Goal: Navigation & Orientation: Find specific page/section

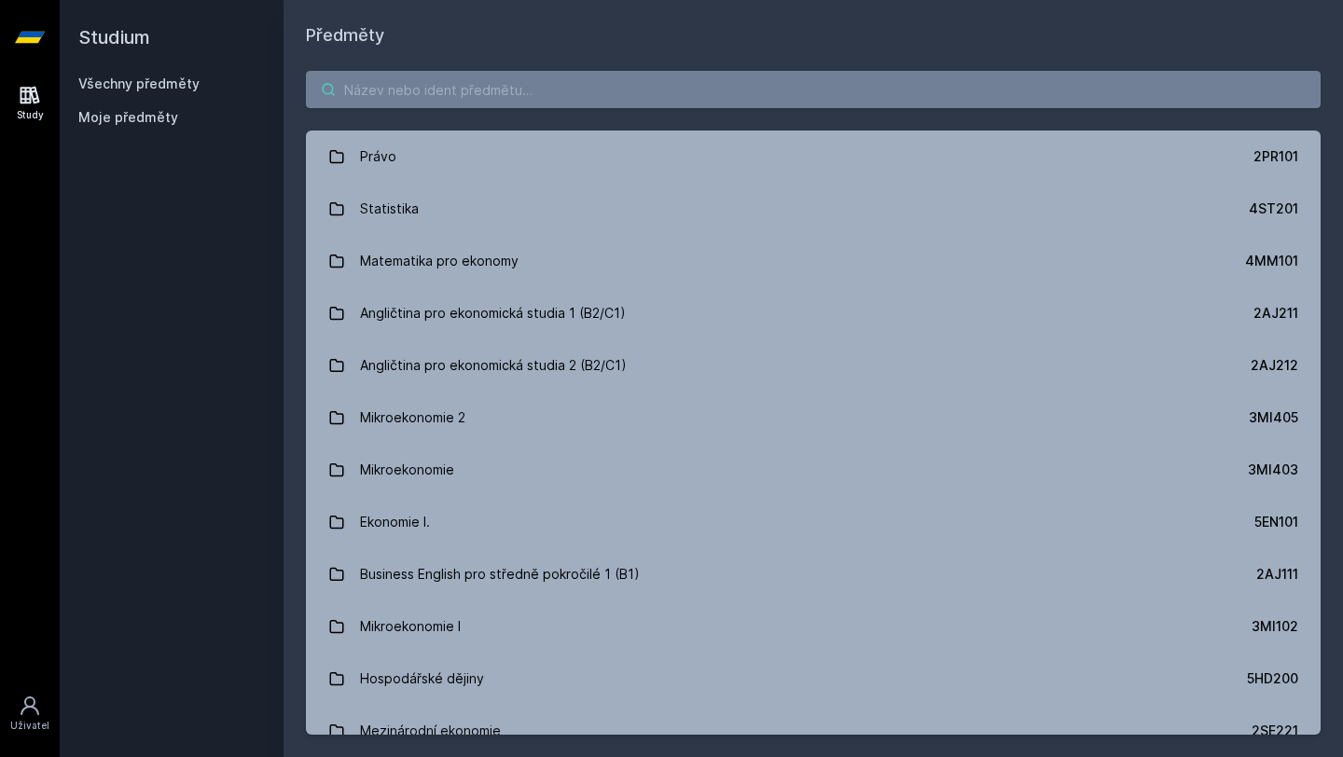
click at [569, 102] on input "search" at bounding box center [813, 89] width 1014 height 37
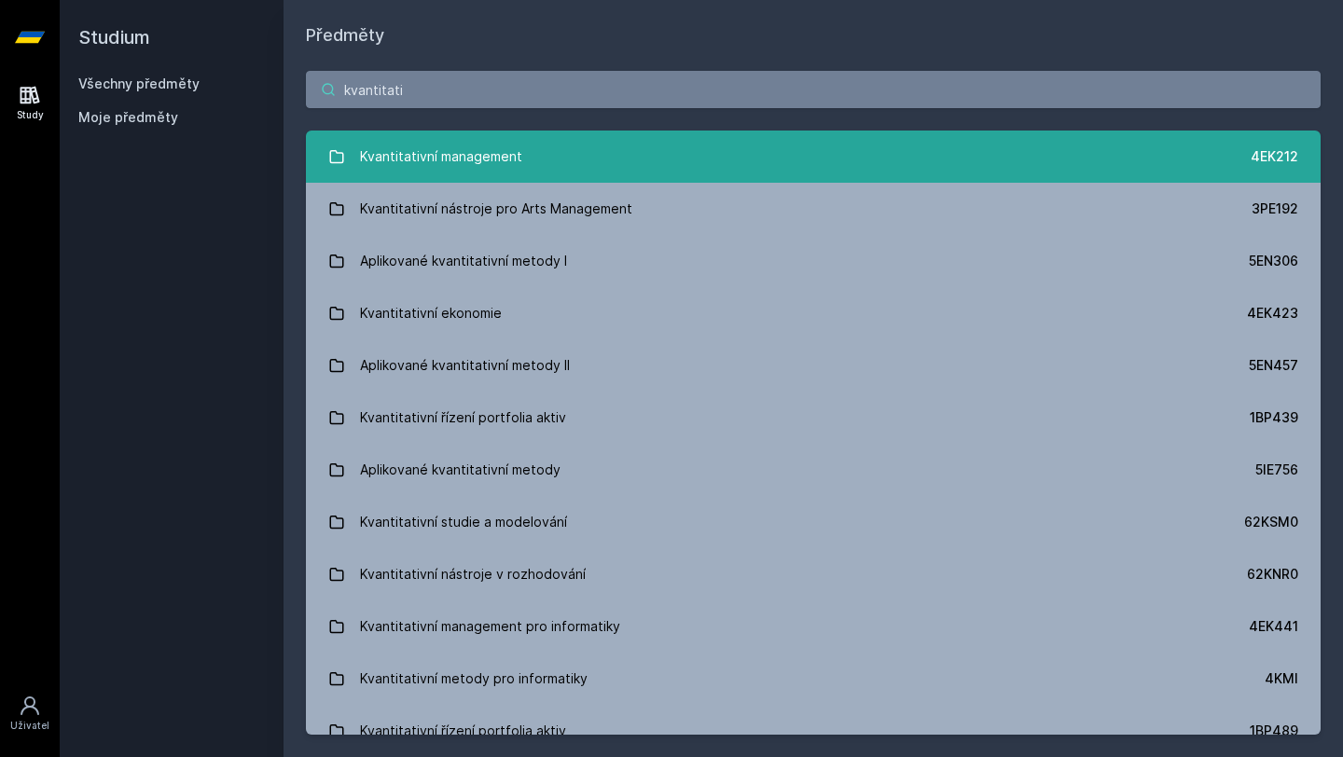
type input "kvantitati"
click at [508, 158] on div "Kvantitativní management" at bounding box center [441, 156] width 162 height 37
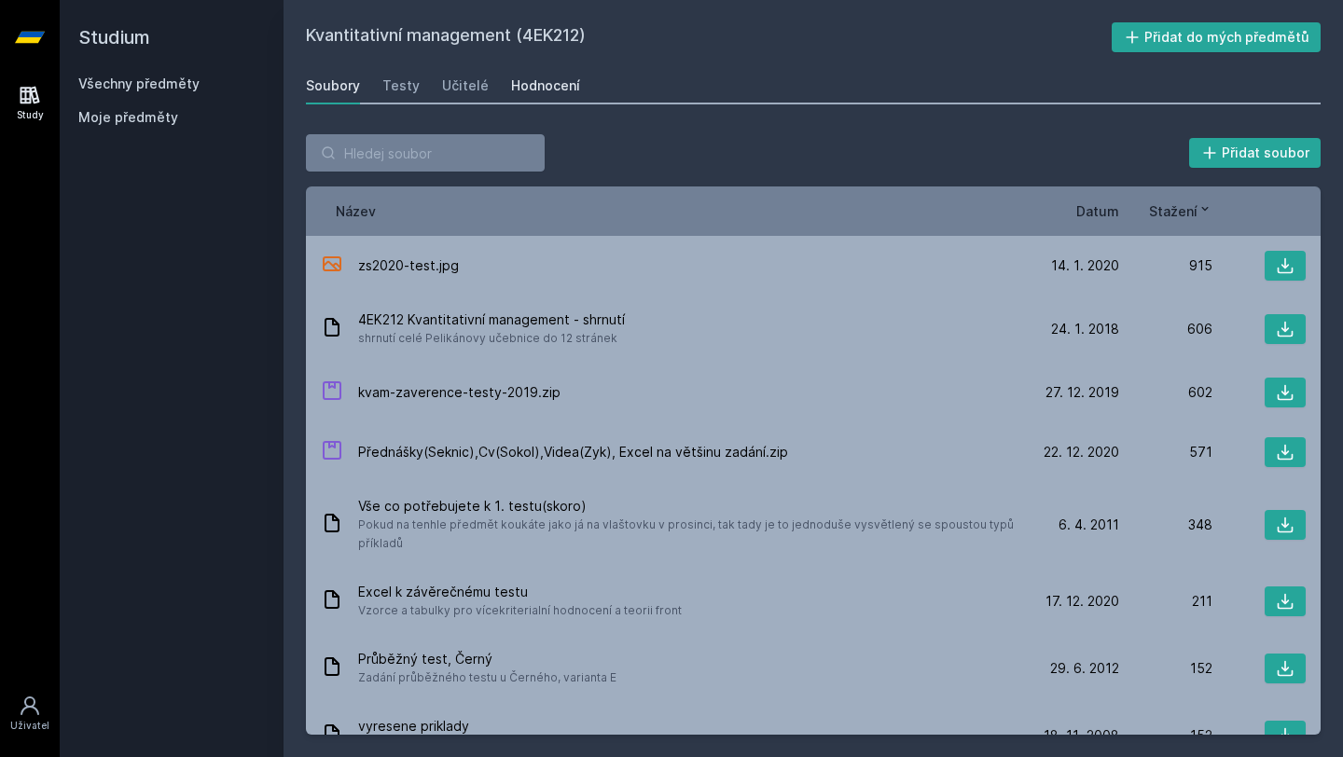
click at [554, 87] on div "Hodnocení" at bounding box center [545, 85] width 69 height 19
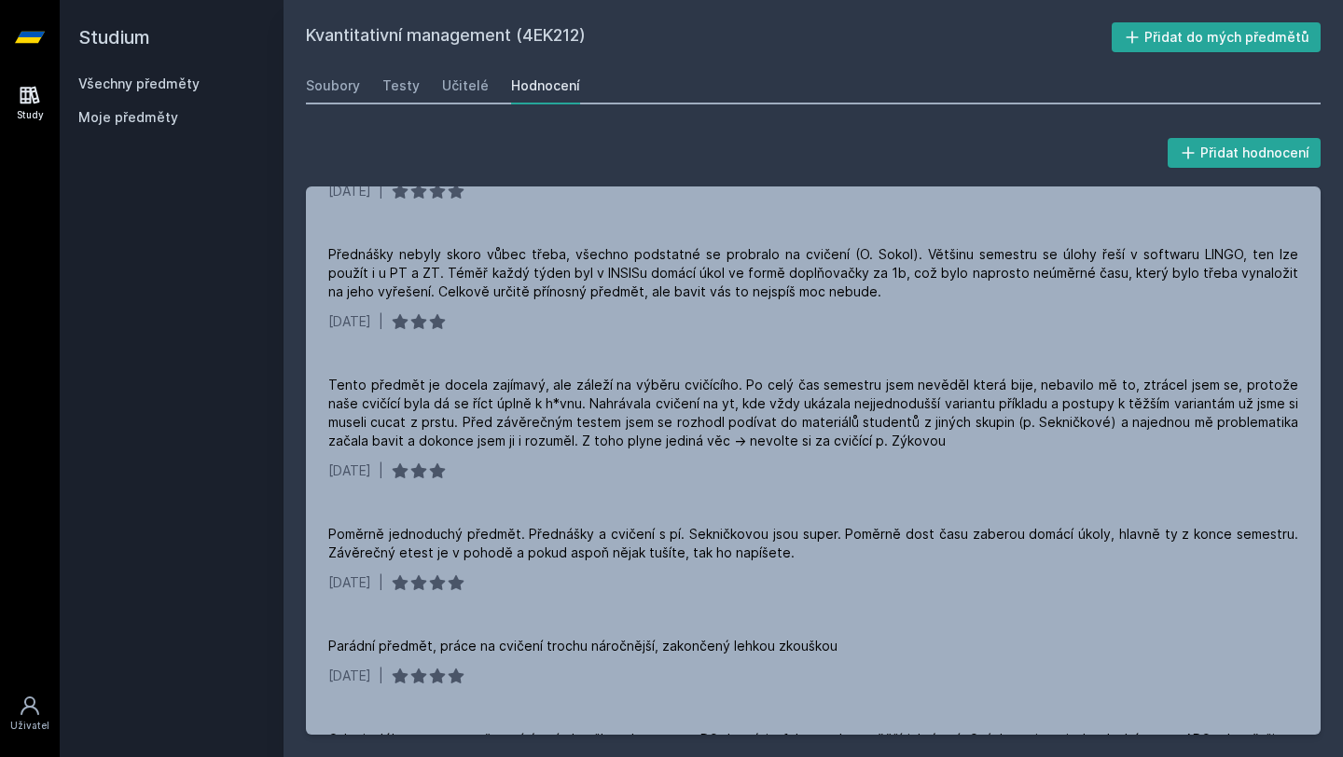
scroll to position [1233, 0]
click at [344, 97] on link "Soubory" at bounding box center [333, 85] width 54 height 37
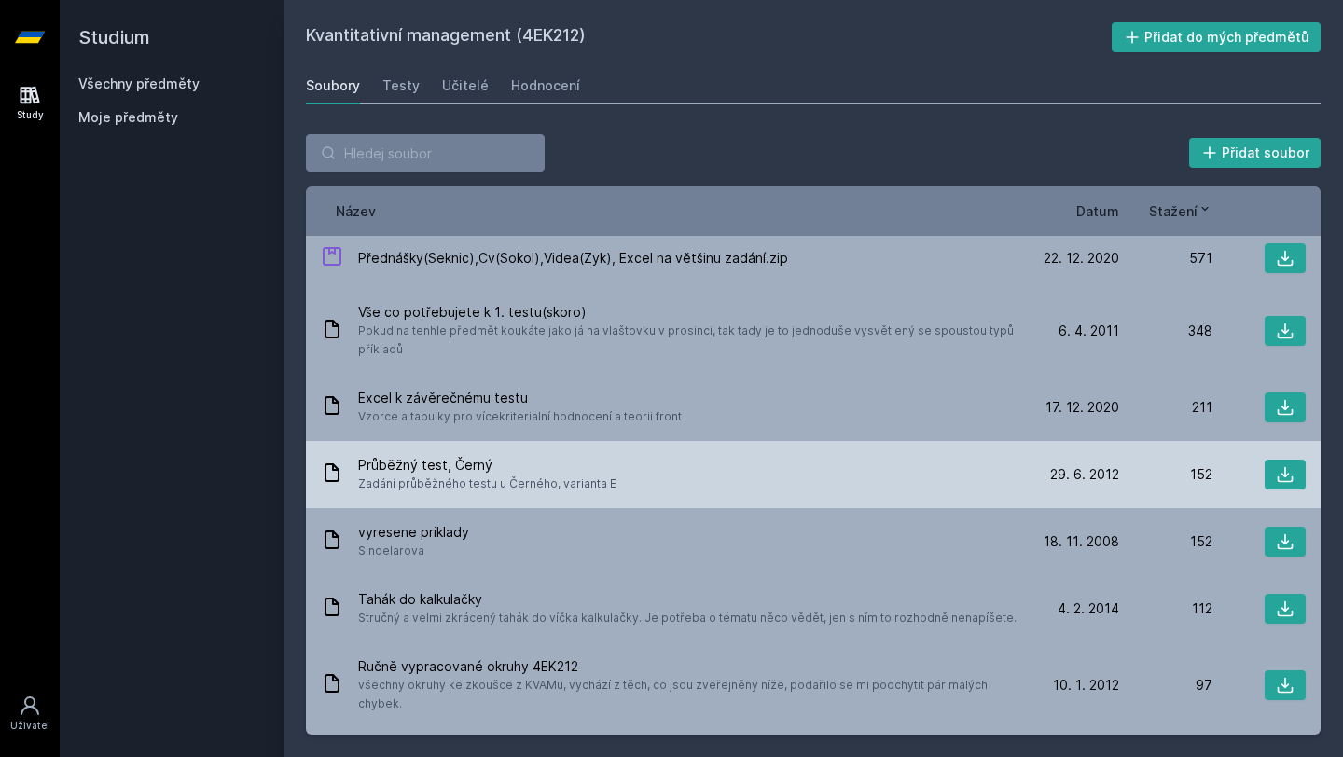
scroll to position [197, 0]
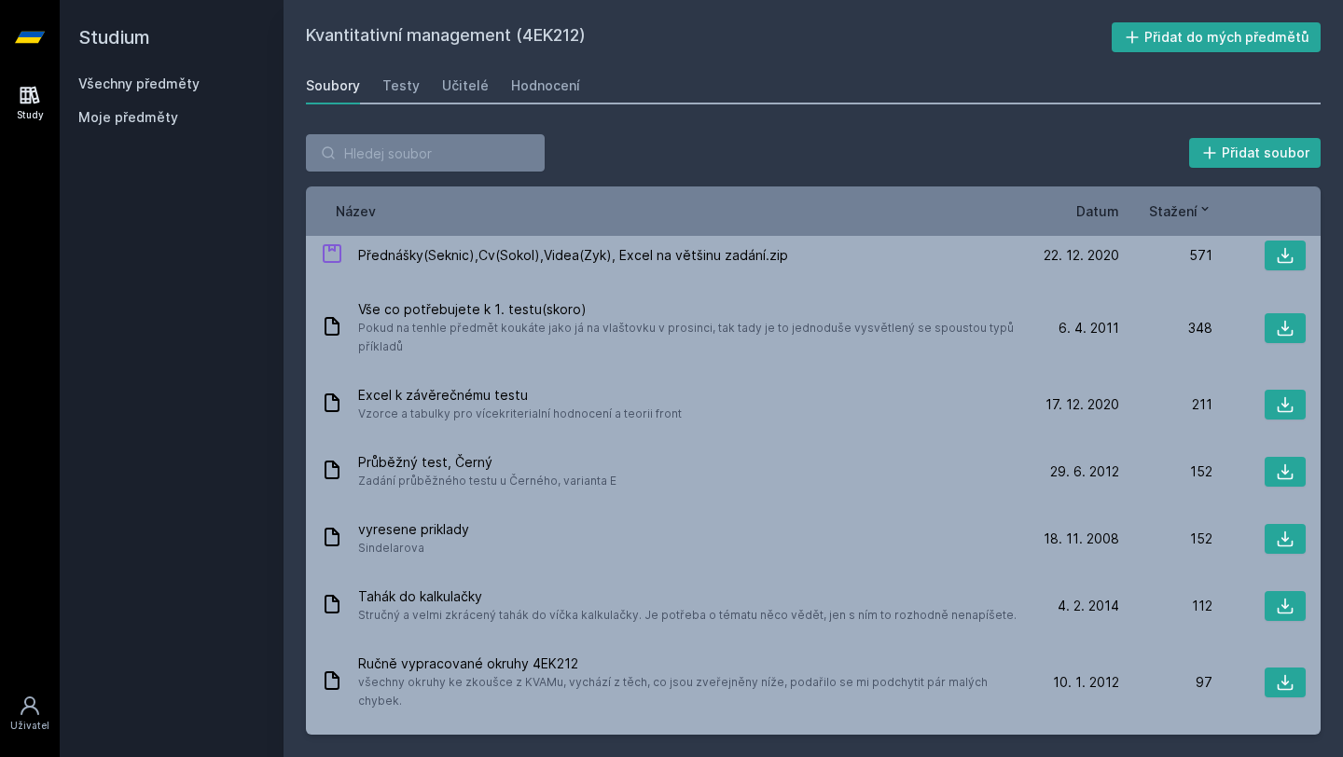
click at [1112, 223] on div "Název Datum Stažení" at bounding box center [813, 210] width 1014 height 49
click at [1108, 176] on div "Přidat soubor Řazení: Název Datum Stažení Název Datum Stažení zs2020-test.jpg […" at bounding box center [813, 434] width 1014 height 600
click at [1110, 208] on span "Datum" at bounding box center [1097, 211] width 43 height 20
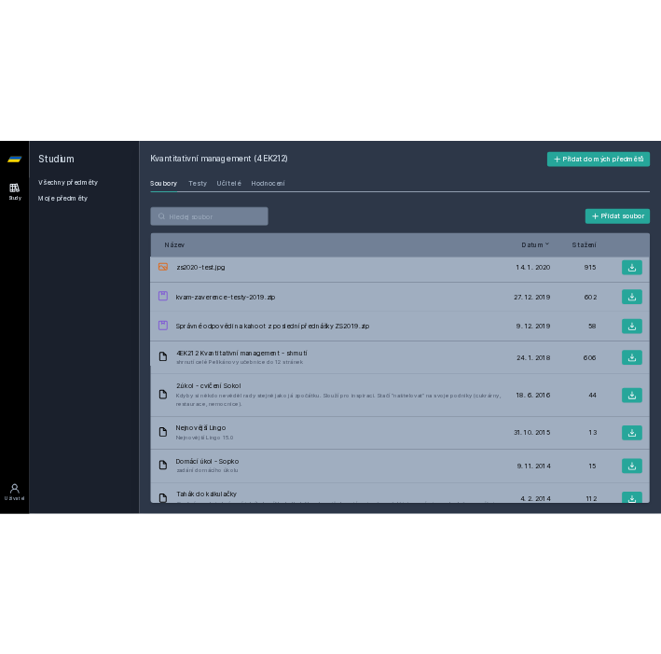
scroll to position [0, 0]
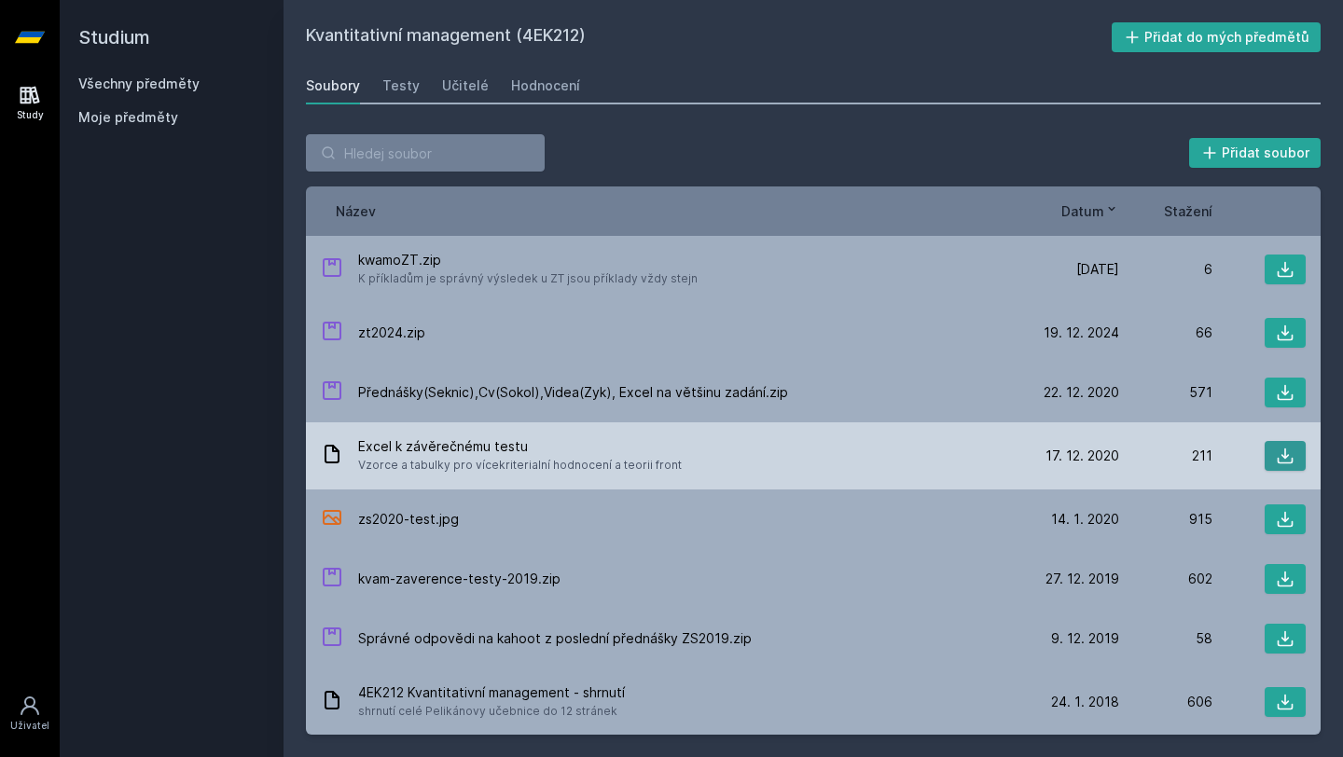
click at [1295, 458] on button at bounding box center [1284, 456] width 41 height 30
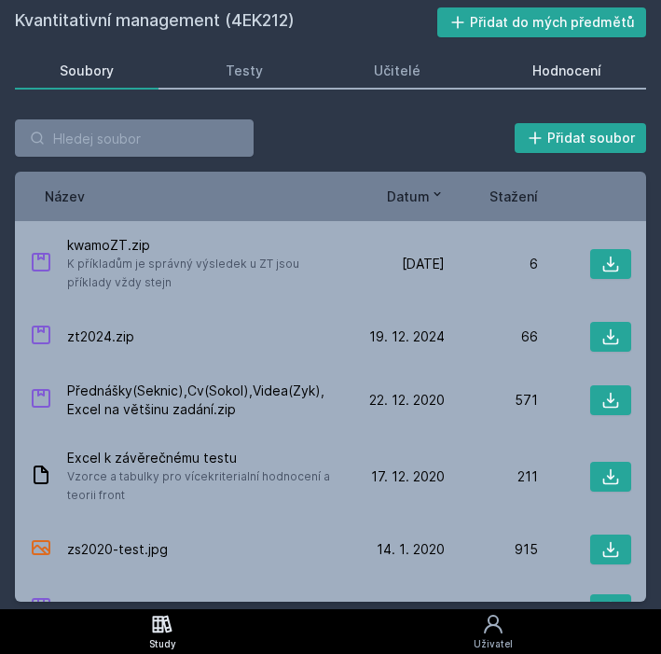
click at [564, 82] on link "Hodnocení" at bounding box center [567, 70] width 159 height 37
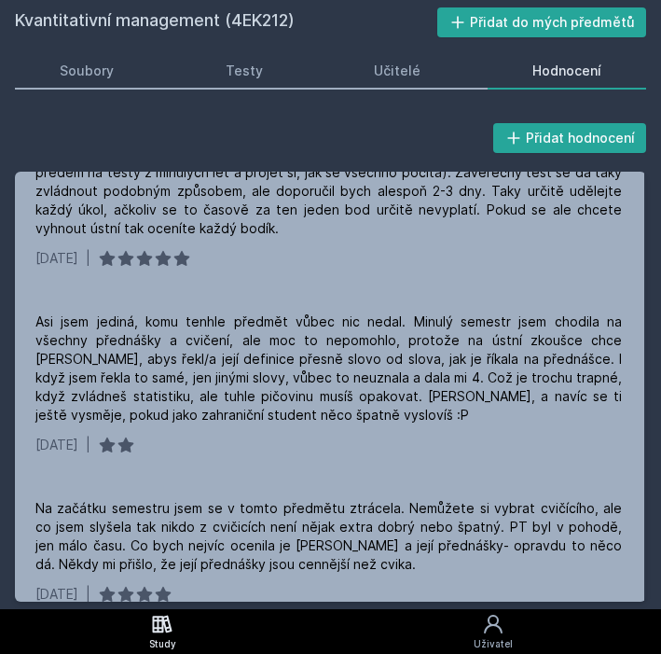
scroll to position [0, 2]
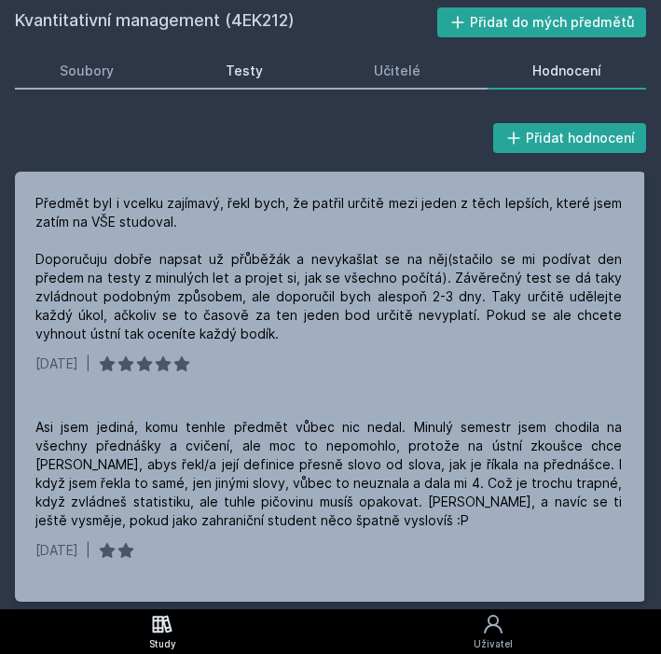
click at [292, 68] on link "Testy" at bounding box center [244, 70] width 127 height 37
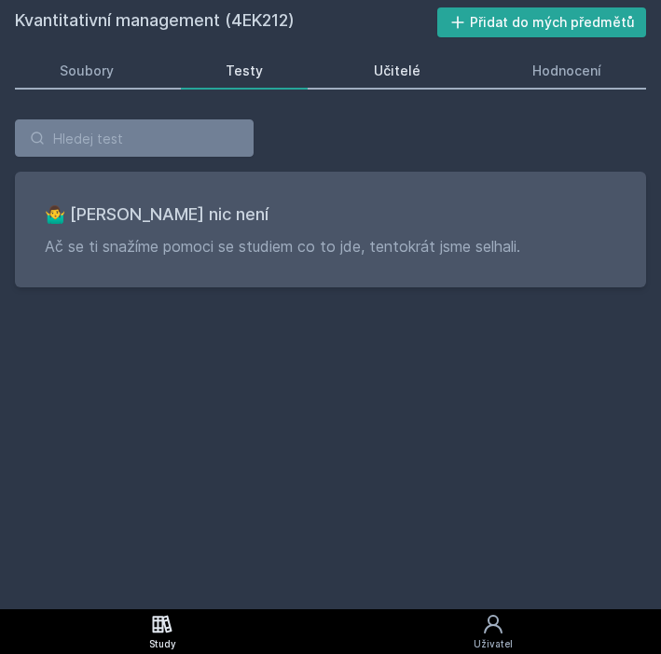
click at [393, 67] on div "Učitelé" at bounding box center [397, 71] width 47 height 19
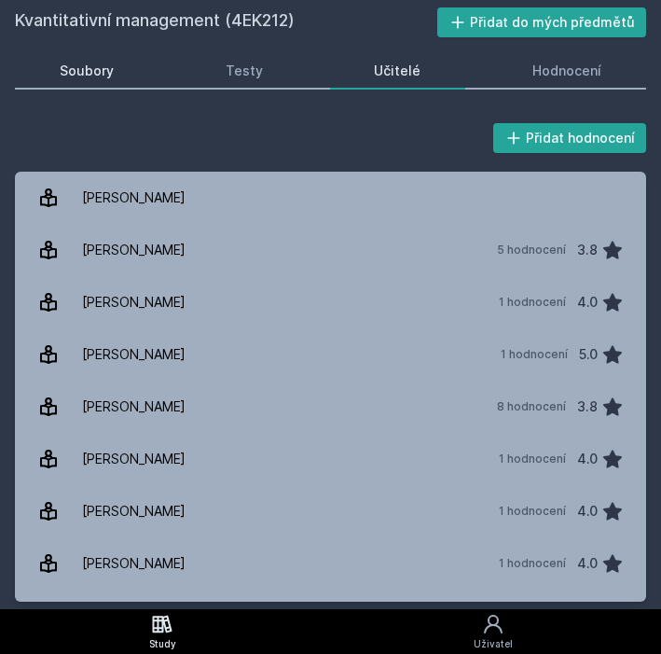
click at [120, 59] on link "Soubory" at bounding box center [87, 70] width 144 height 37
